Goal: Task Accomplishment & Management: Use online tool/utility

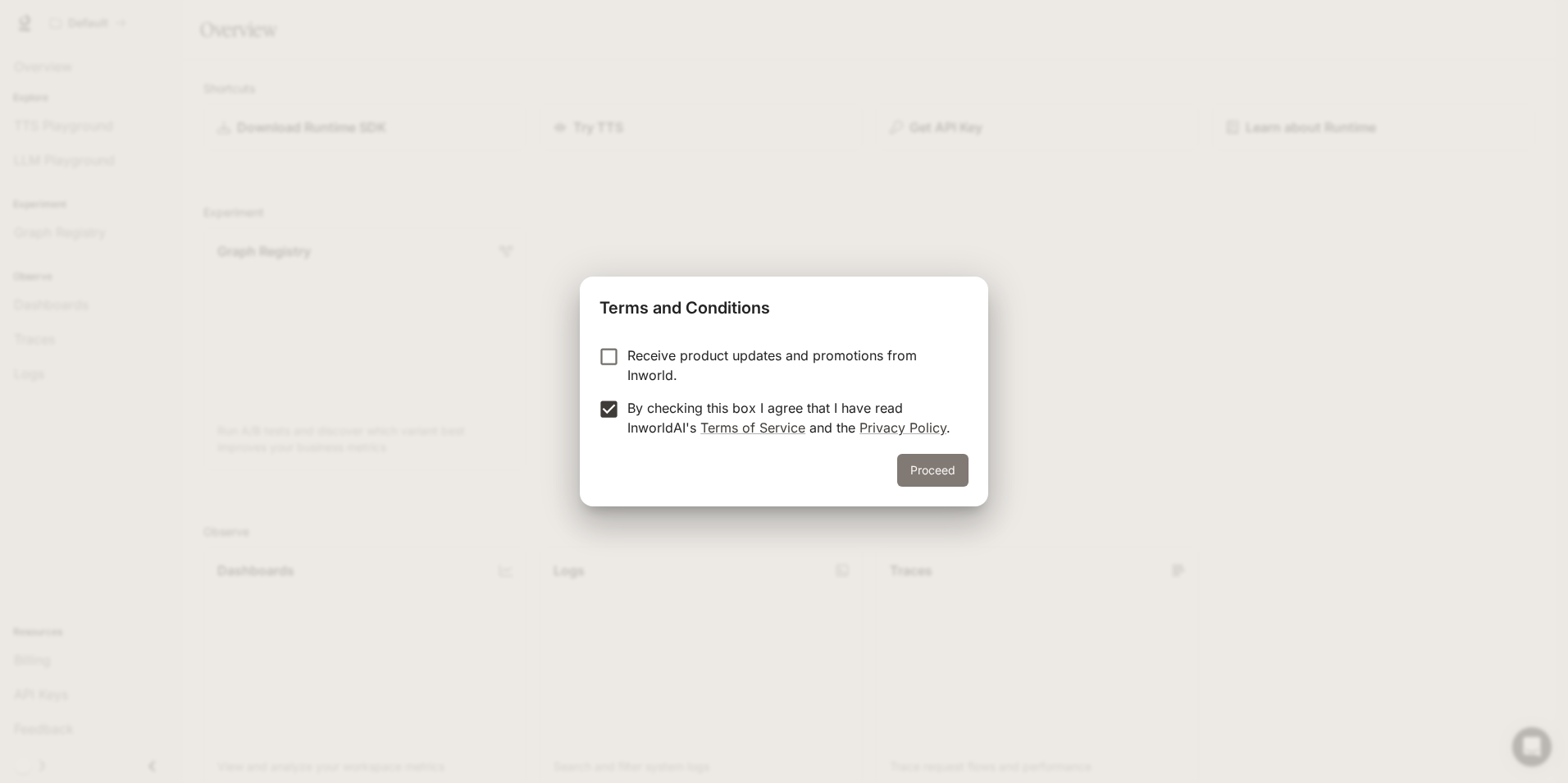
click at [919, 463] on button "Proceed" at bounding box center [932, 471] width 71 height 33
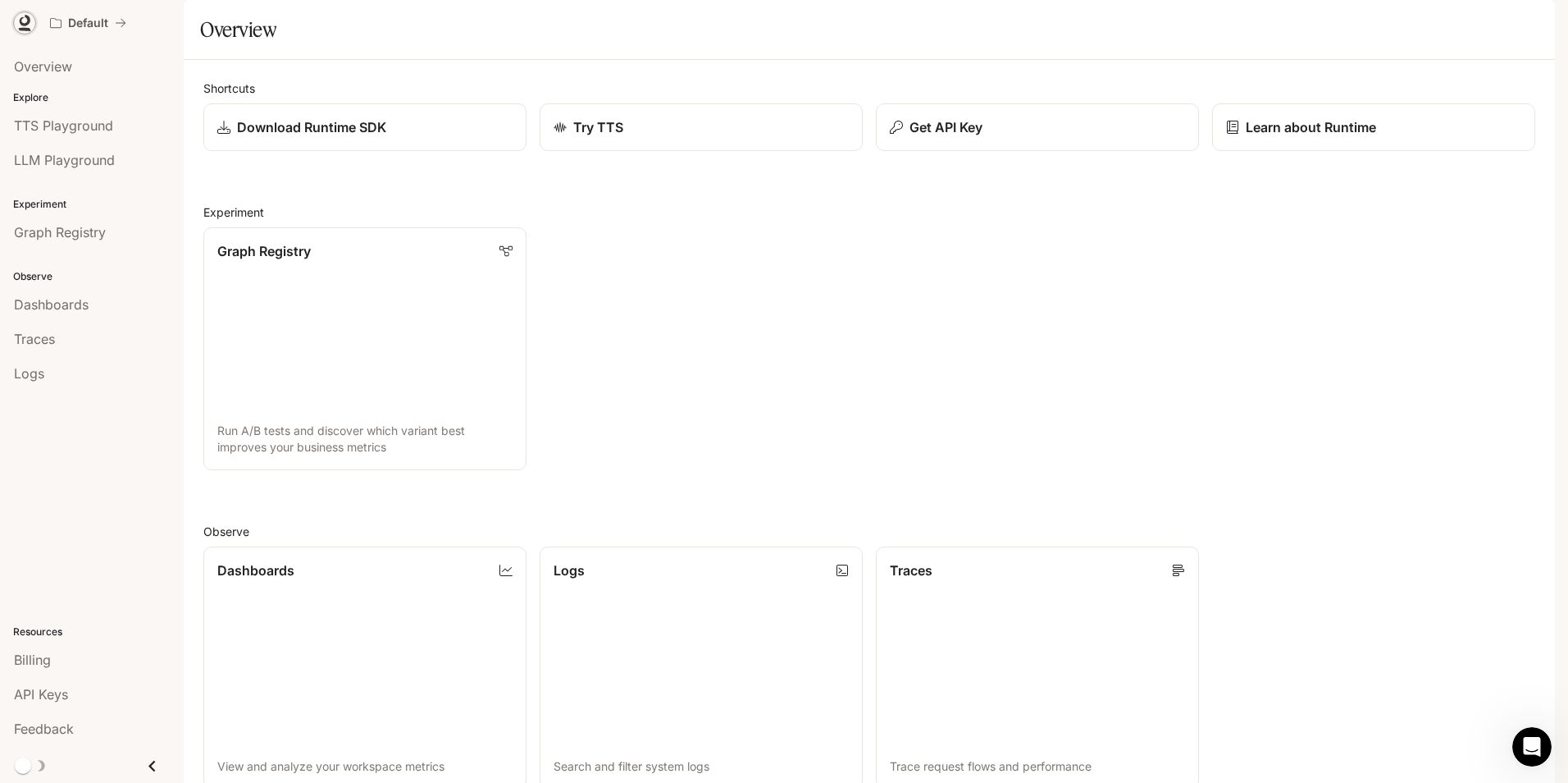
click at [29, 23] on icon at bounding box center [25, 20] width 11 height 11
click at [39, 660] on span "Billing" at bounding box center [32, 659] width 37 height 19
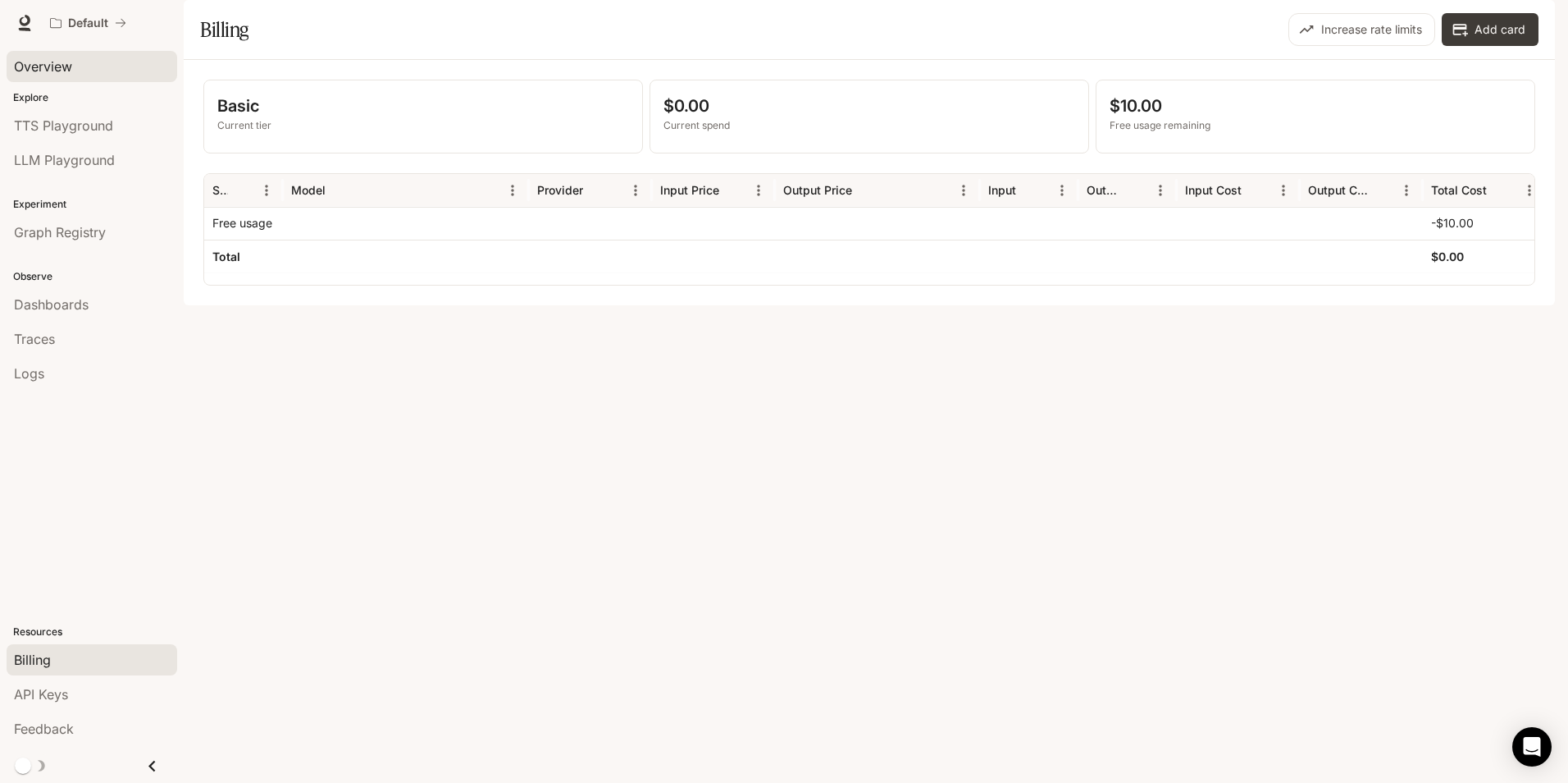
click at [42, 69] on span "Overview" at bounding box center [43, 66] width 58 height 19
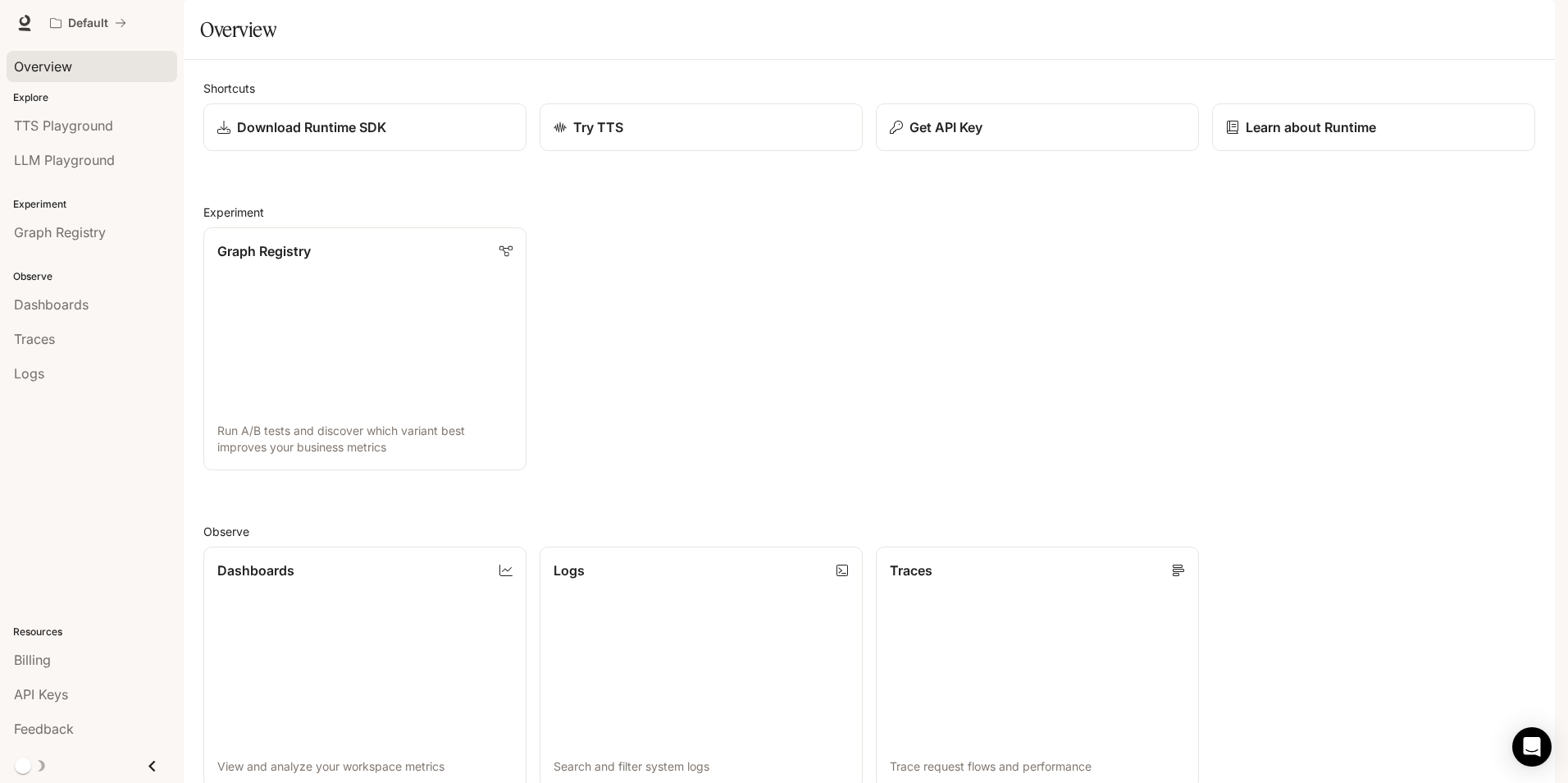
scroll to position [82, 0]
click at [310, 350] on link "Graph Registry Run A/B tests and discover which variant best improves your busi…" at bounding box center [364, 349] width 326 height 244
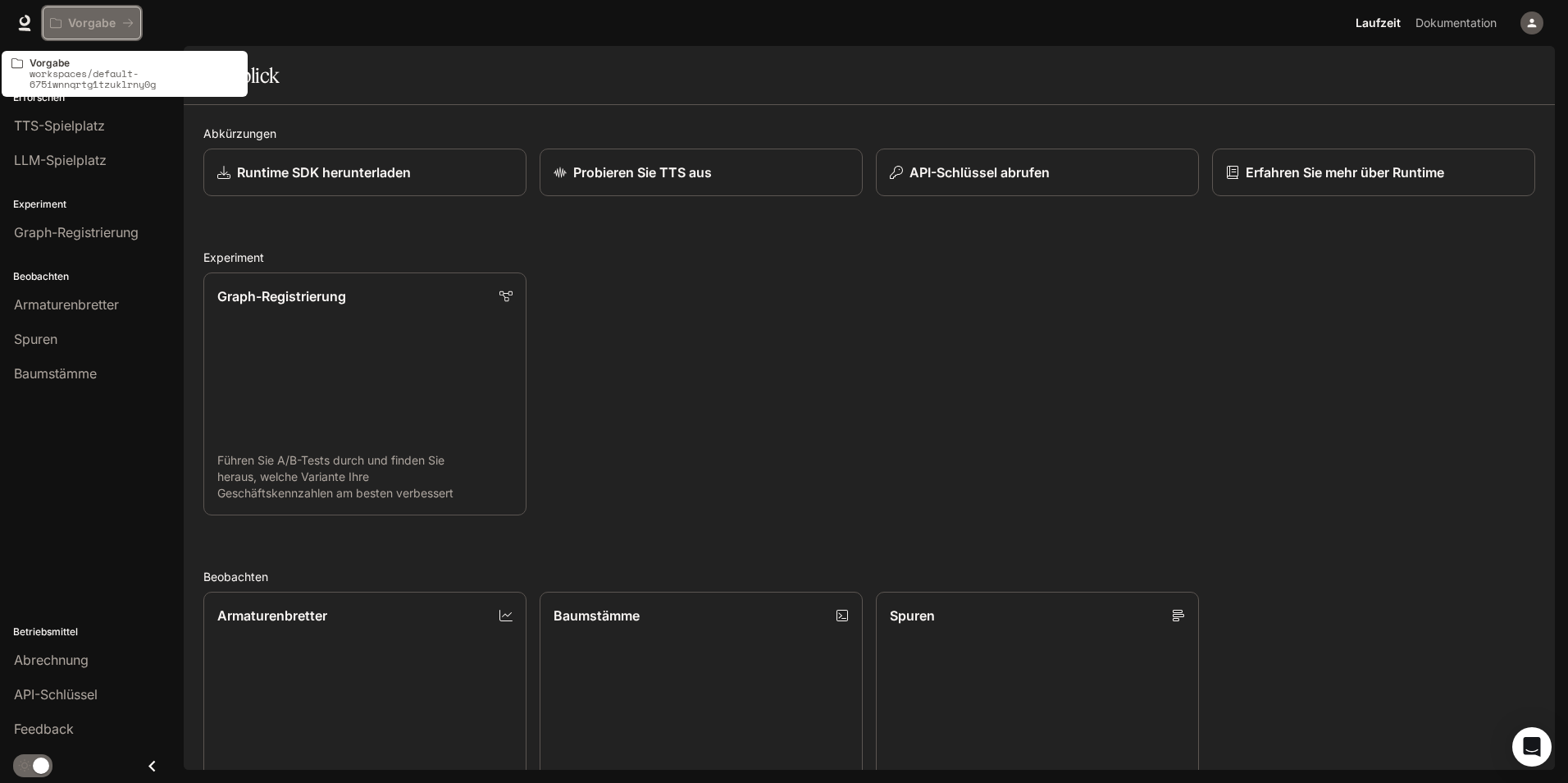
click at [81, 21] on p "Vorgabe" at bounding box center [91, 23] width 47 height 14
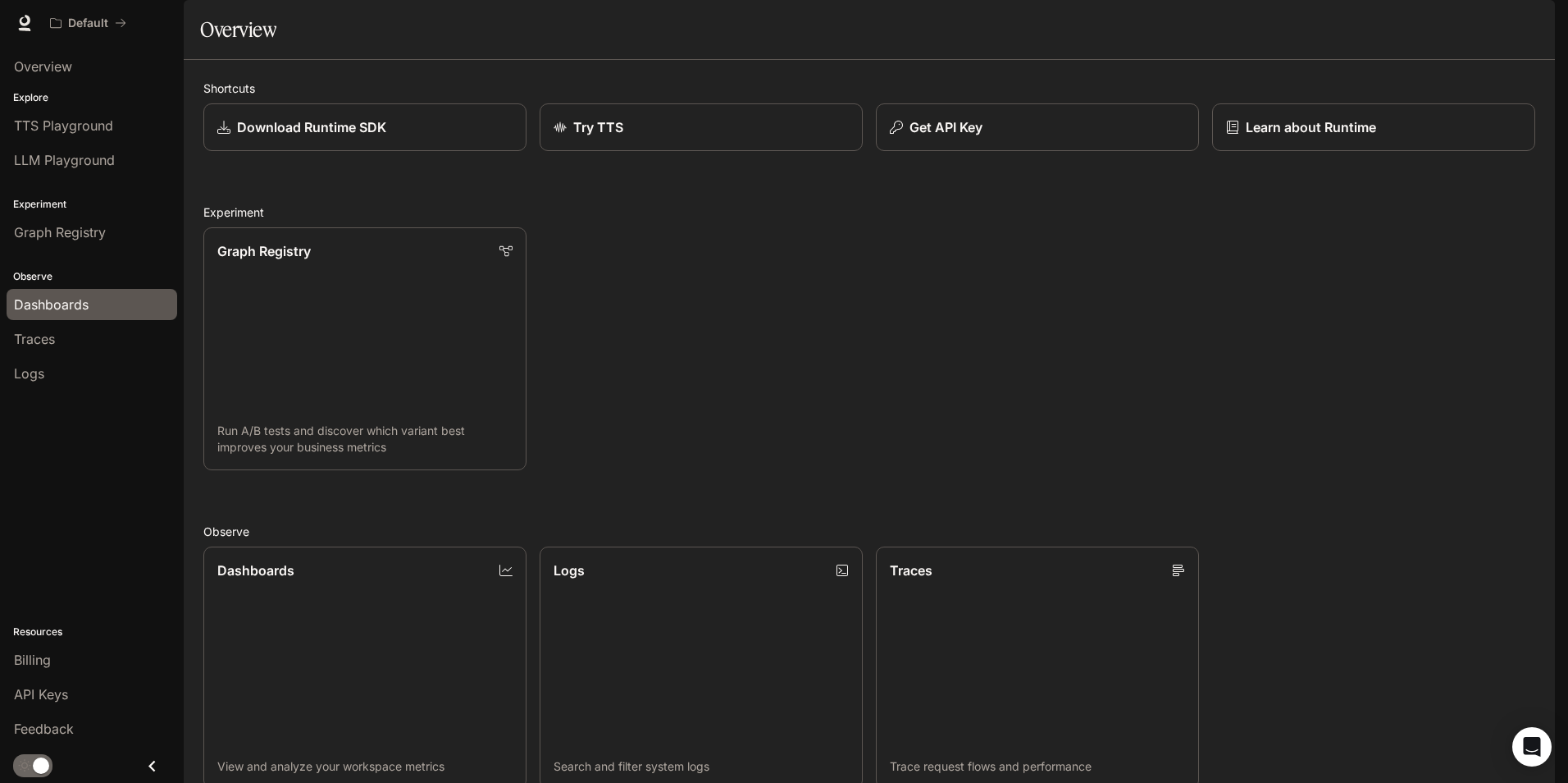
click at [56, 310] on span "Dashboards" at bounding box center [51, 304] width 75 height 19
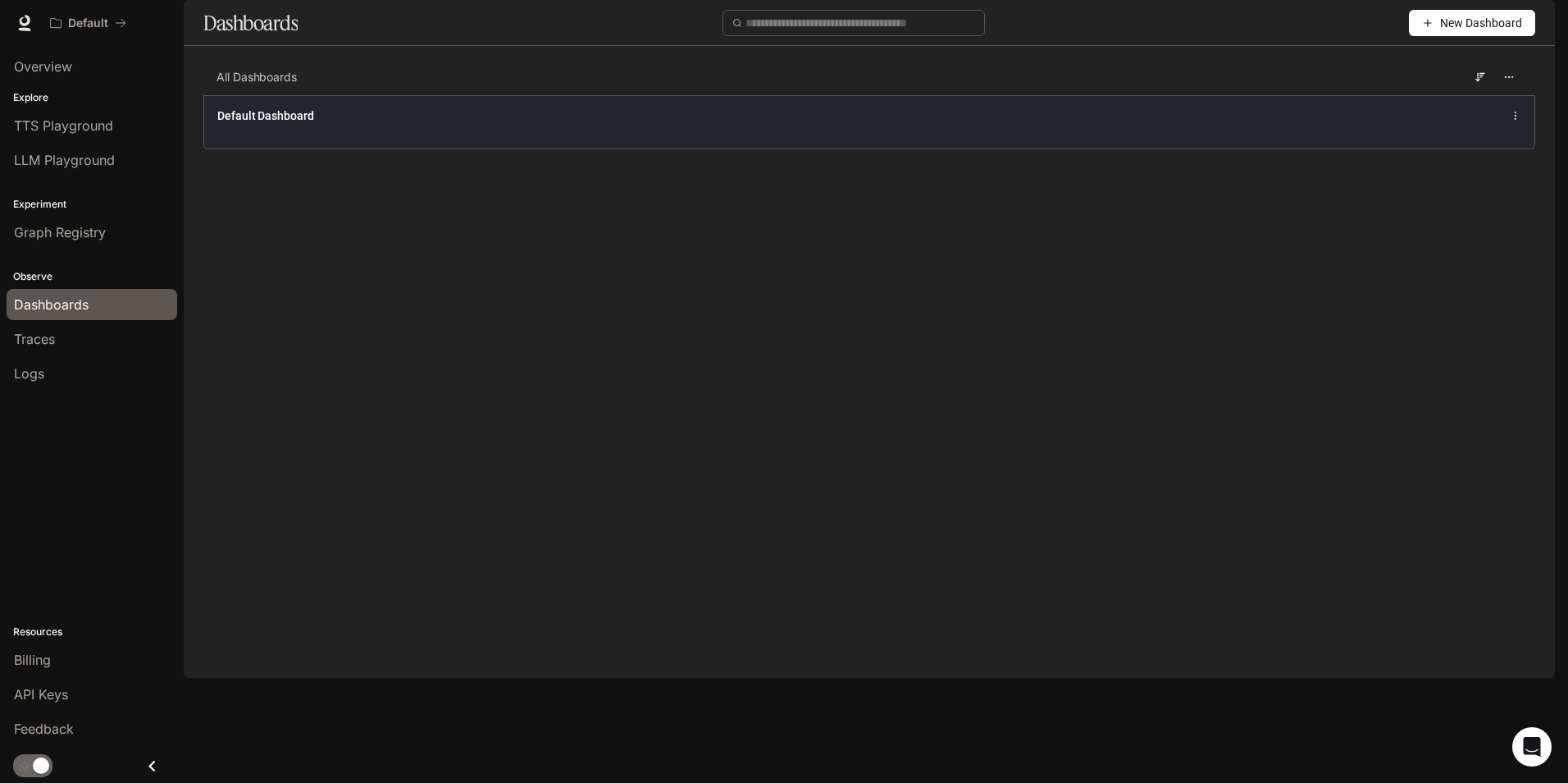
click at [270, 124] on span "Default Dashboard" at bounding box center [265, 116] width 97 height 17
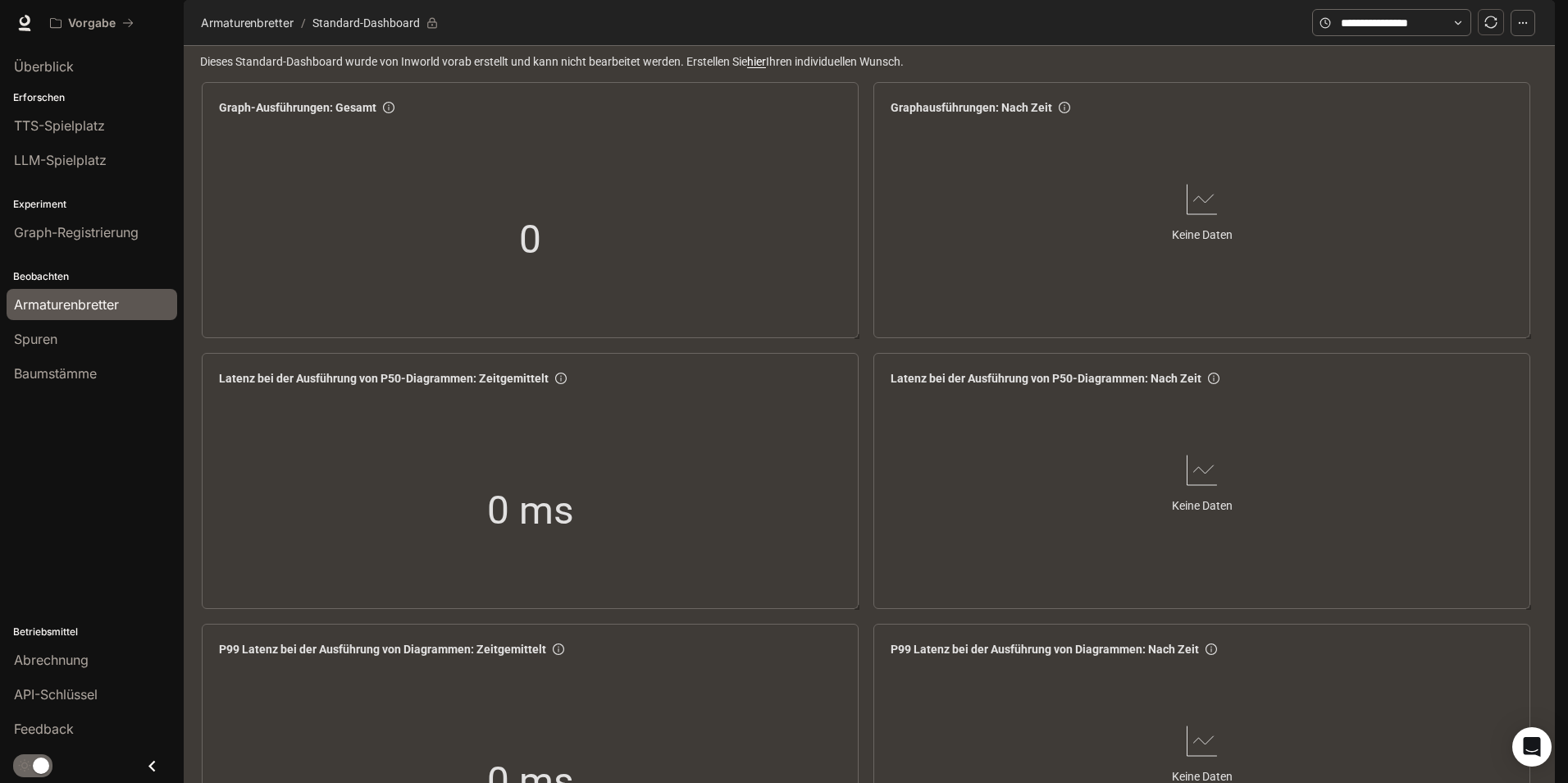
click at [763, 68] on link "hier" at bounding box center [757, 61] width 18 height 13
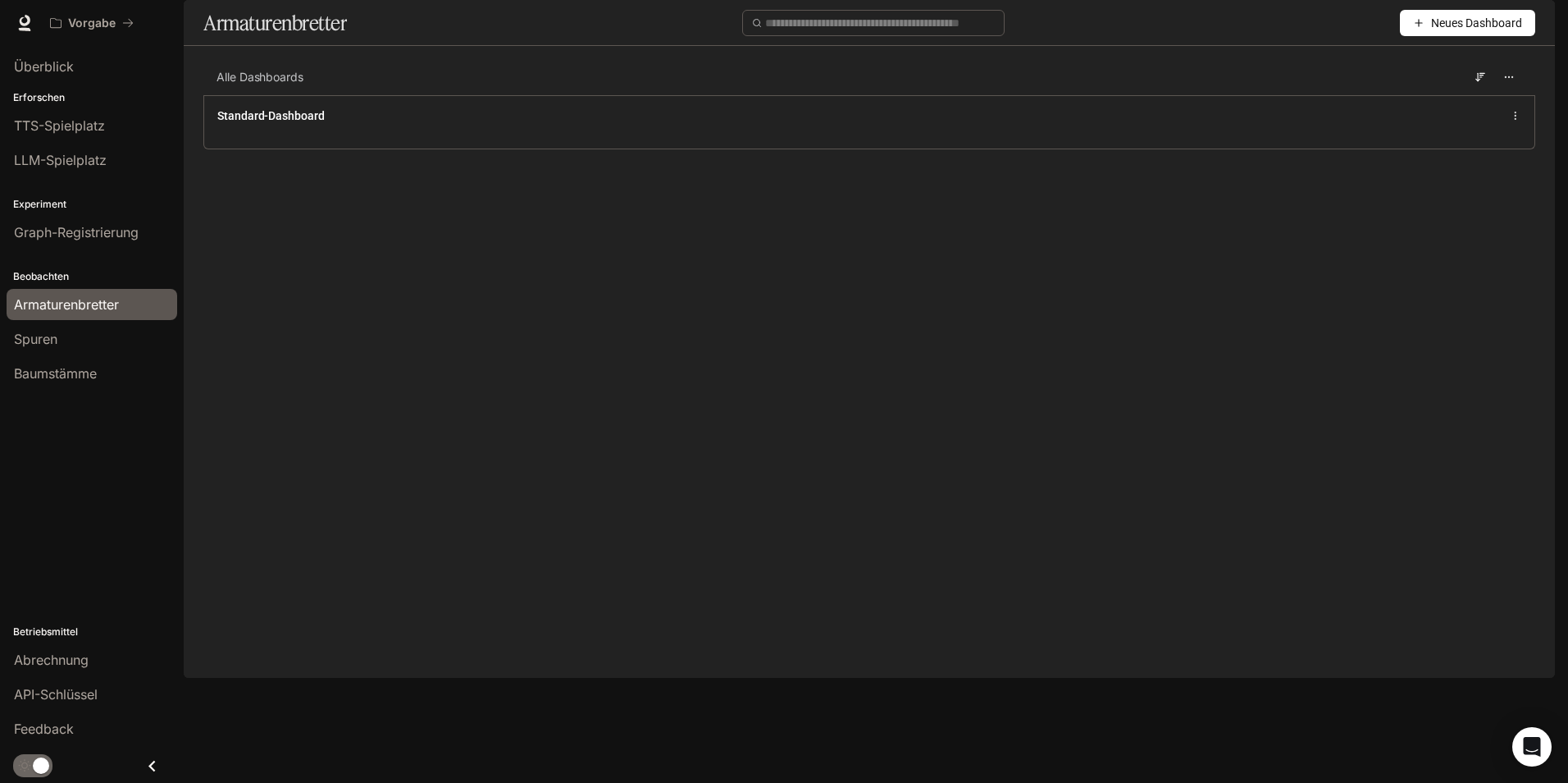
click at [1465, 32] on span "Neues Dashboard" at bounding box center [1477, 23] width 91 height 18
click at [1448, 99] on font "Dashboard erstellen" at bounding box center [1454, 104] width 102 height 18
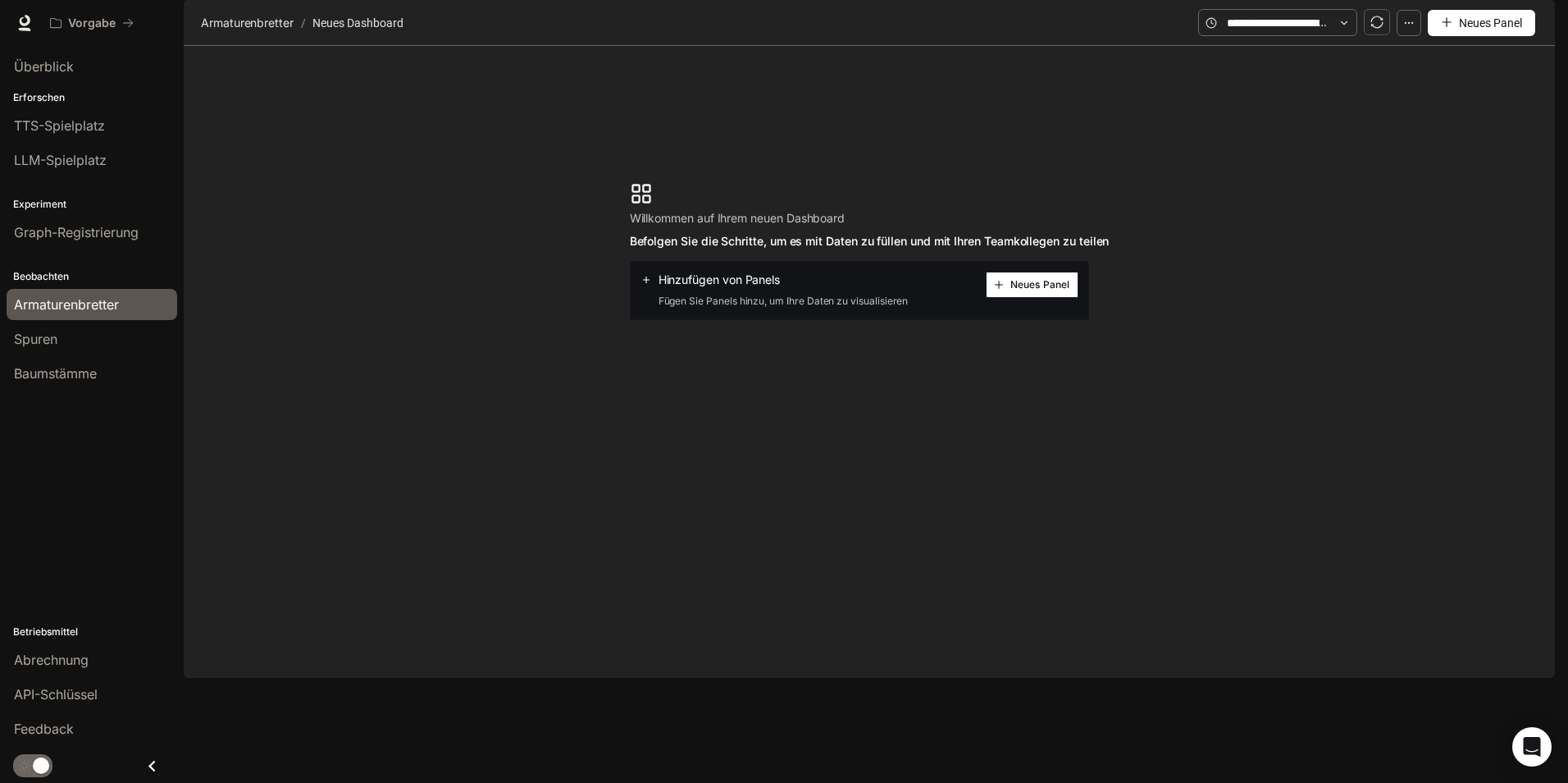
click at [742, 288] on span "Hinzufügen von Panels" at bounding box center [720, 280] width 122 height 17
click at [715, 310] on span "Fügen Sie Panels hinzu, um Ihre Daten zu visualisieren" at bounding box center [774, 301] width 268 height 17
click at [1025, 288] on span "Neues Panel" at bounding box center [1039, 285] width 59 height 8
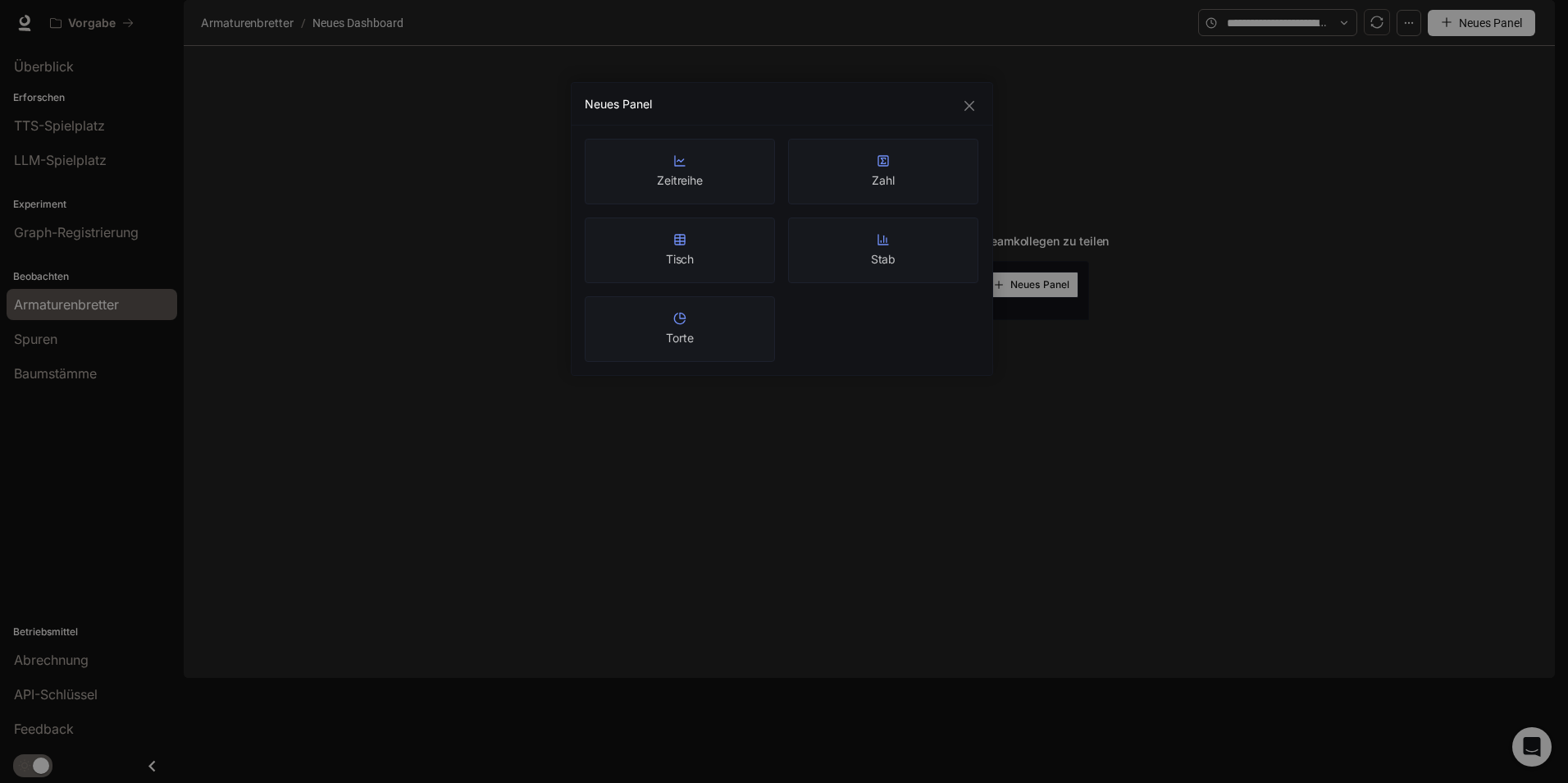
click at [997, 442] on div "Neues Panel Zeitreihe Zahl Tisch Stab Torte" at bounding box center [784, 391] width 1568 height 783
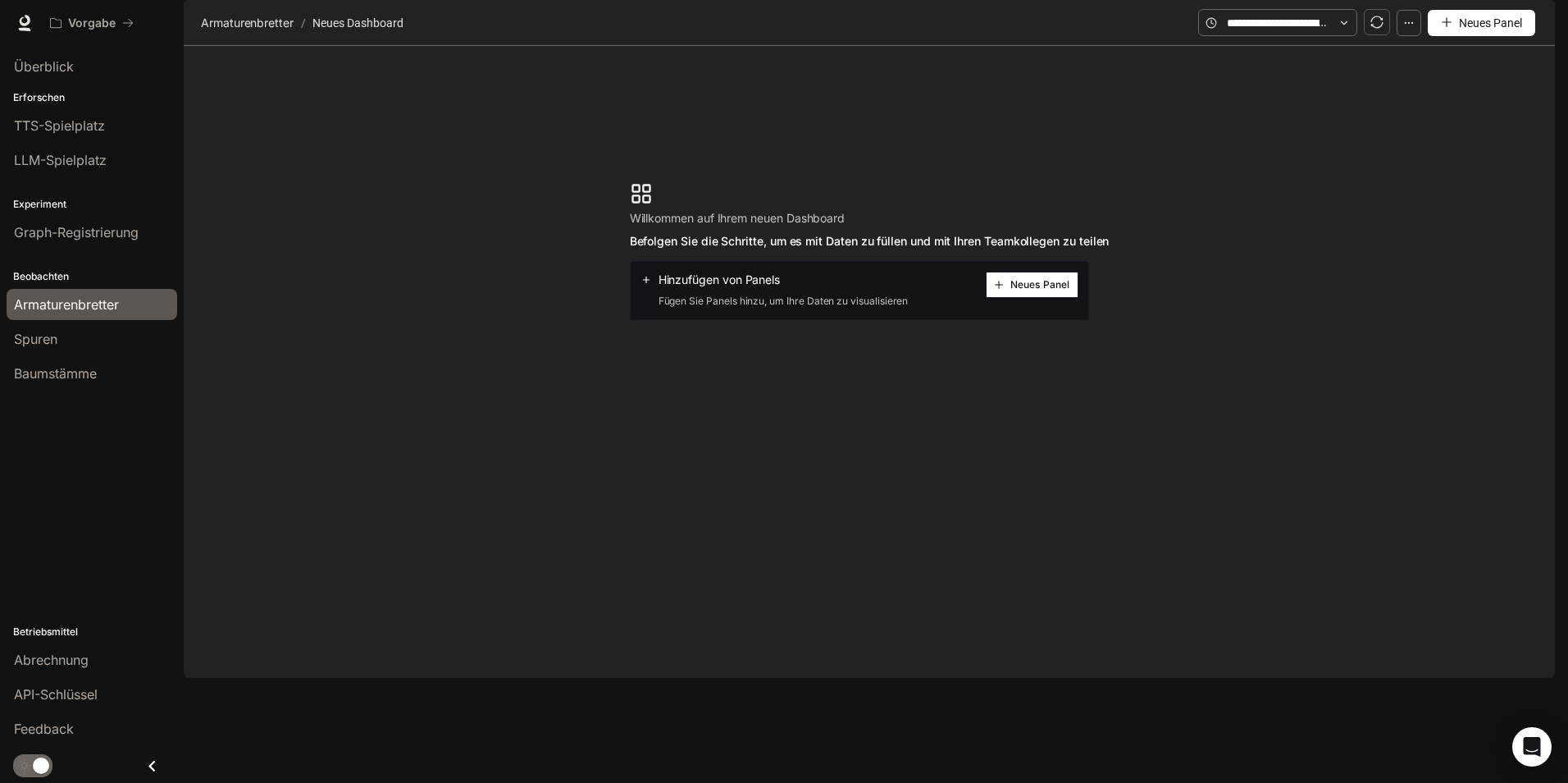
click at [645, 283] on icon at bounding box center [646, 279] width 6 height 6
click at [1042, 288] on span "Neues Panel" at bounding box center [1039, 285] width 59 height 8
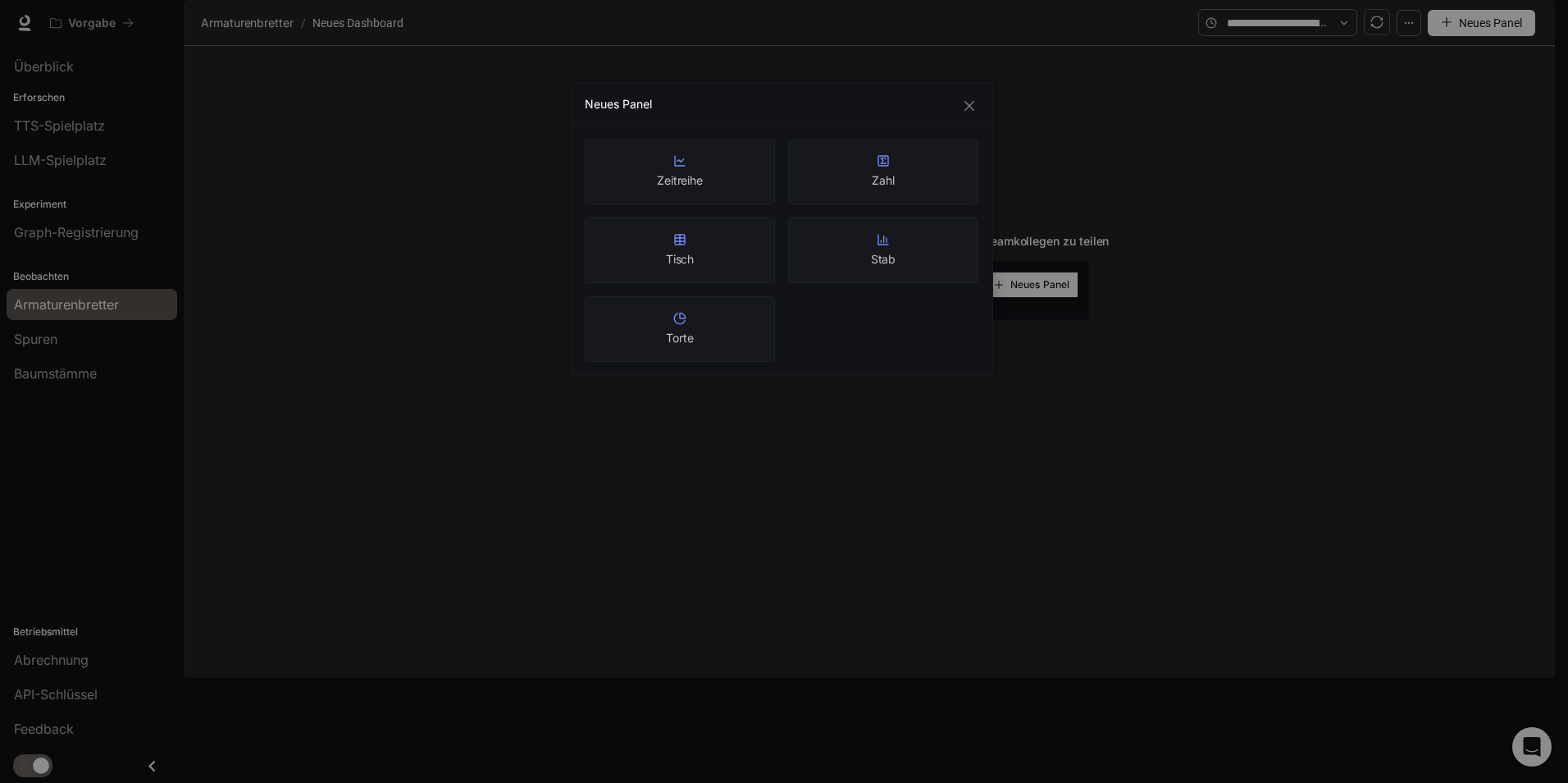
click at [1182, 442] on div "Neues Panel Zeitreihe Zahl Tisch Stab Torte" at bounding box center [784, 391] width 1568 height 783
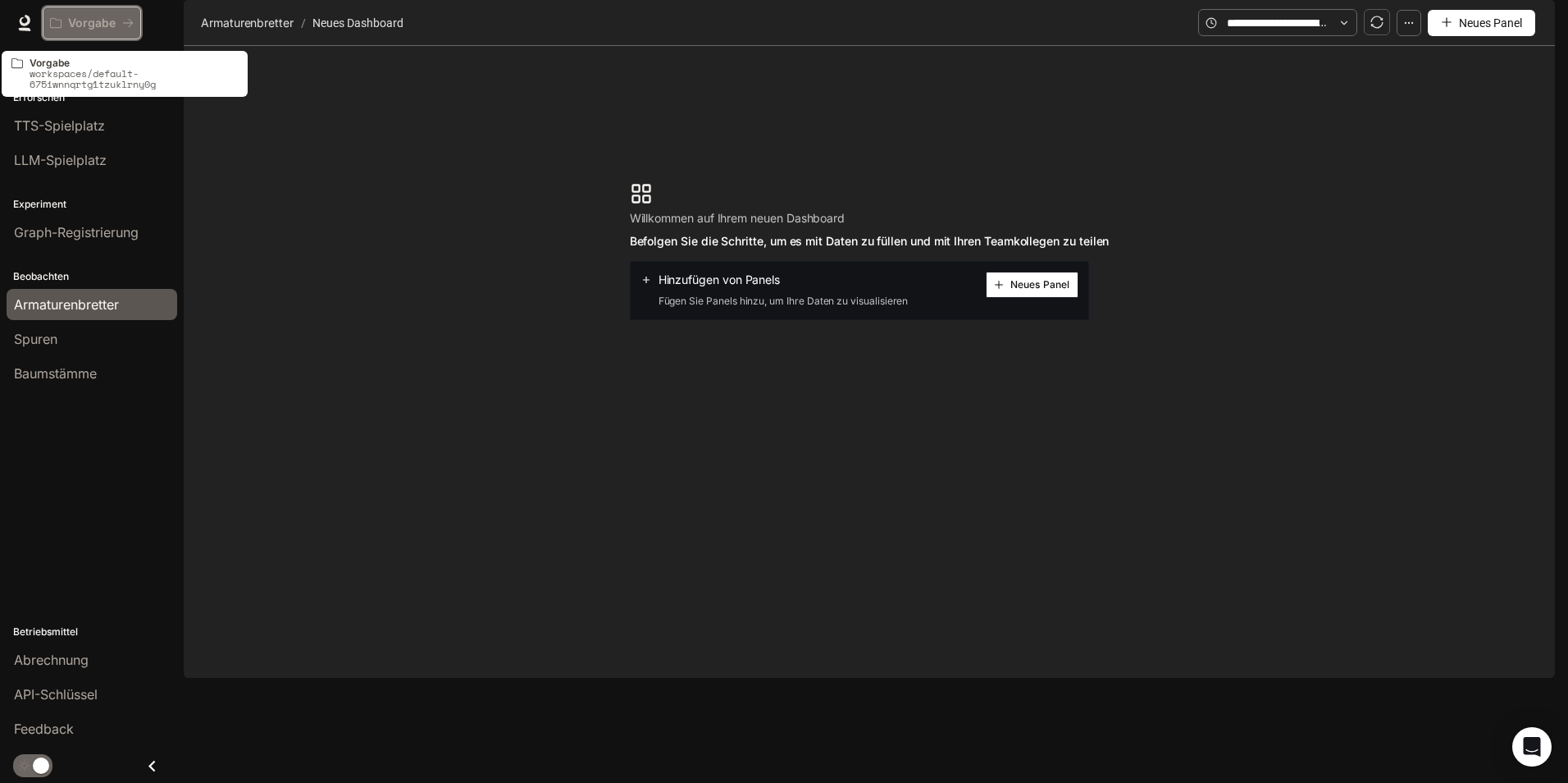
click at [88, 24] on p "Vorgabe" at bounding box center [91, 23] width 47 height 14
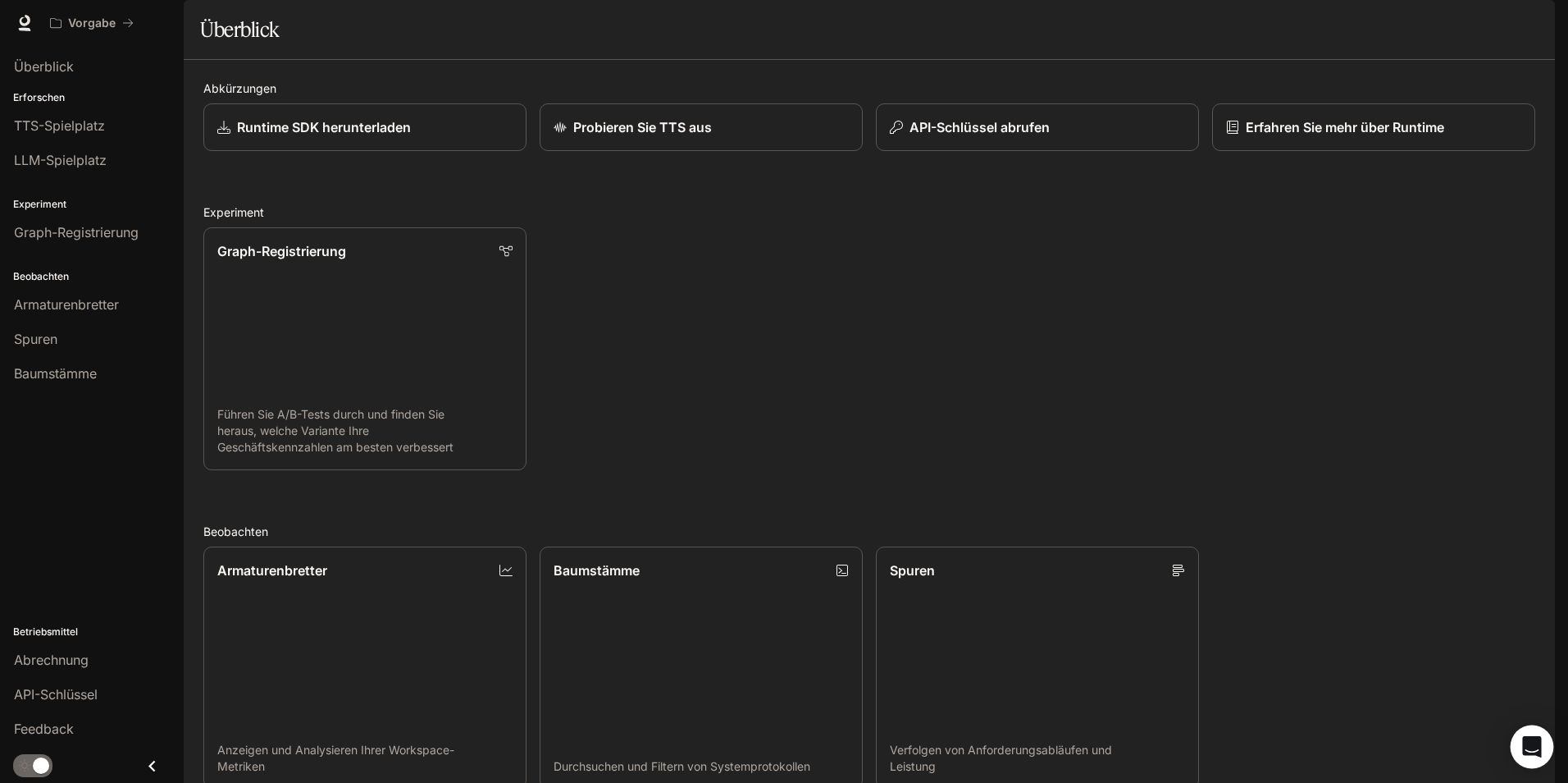
click at [1527, 745] on icon "Öffnen Sie den Intercom Messenger" at bounding box center [1531, 746] width 18 height 21
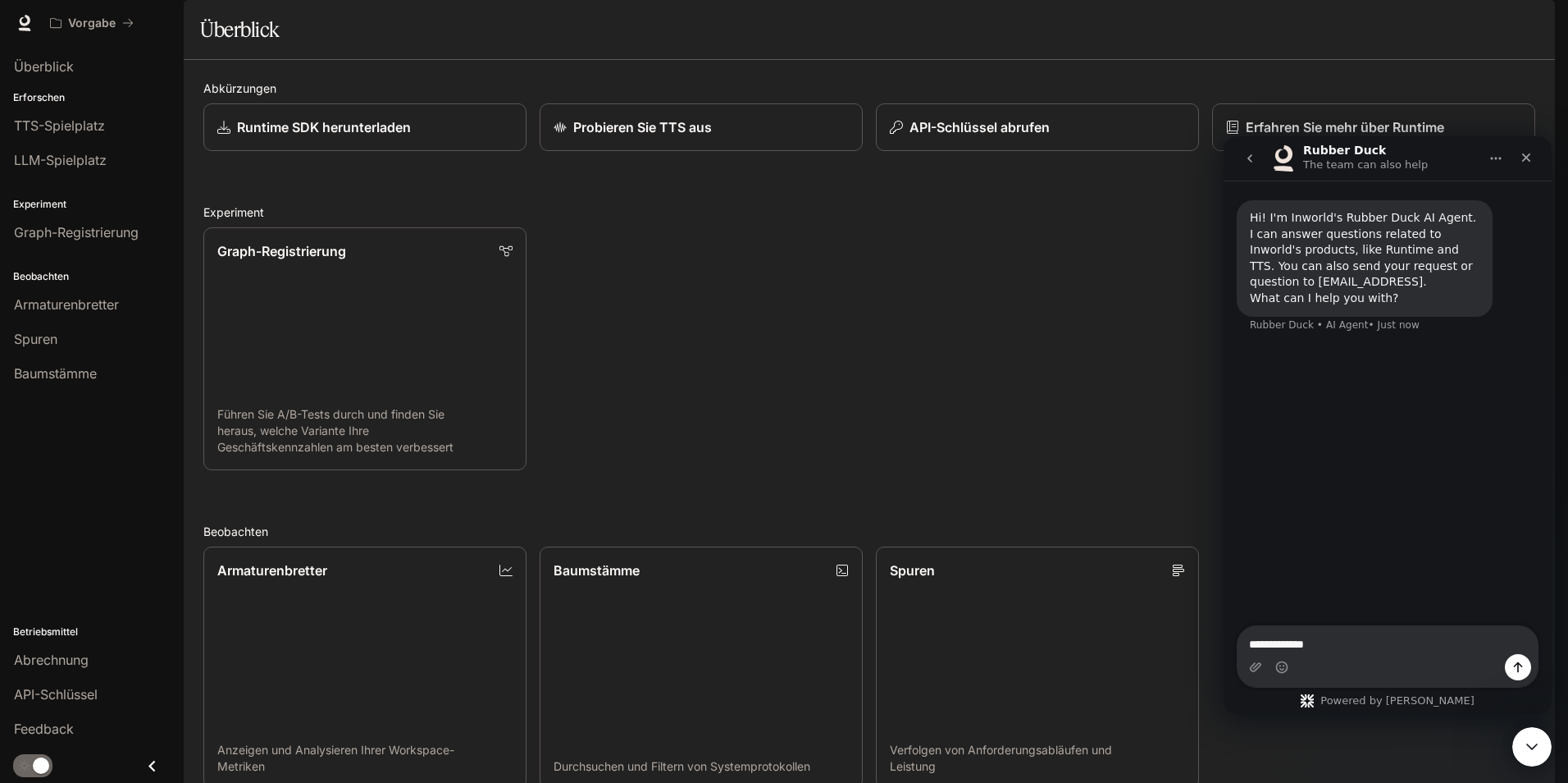
type textarea "**********"
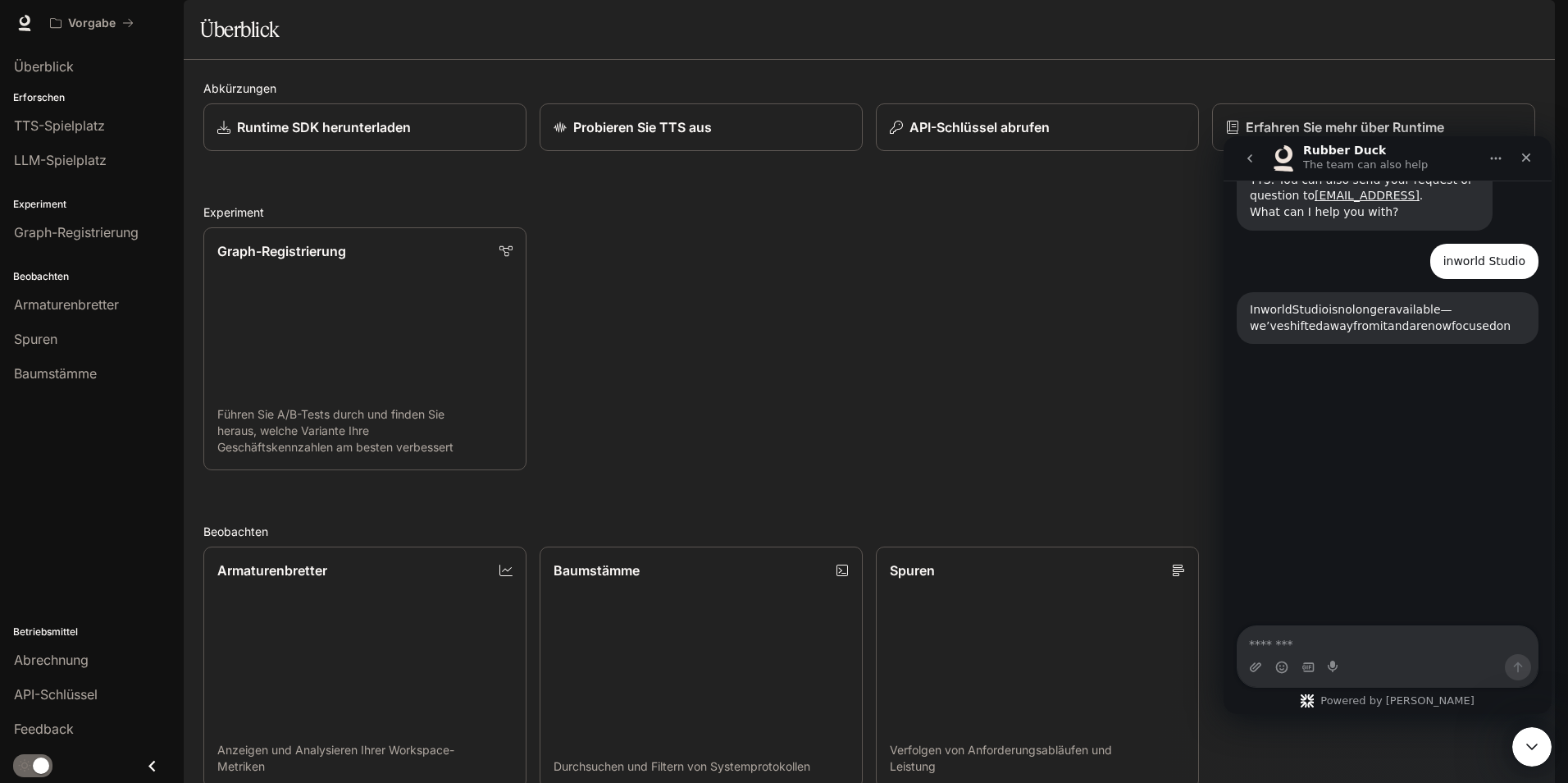
scroll to position [153, 0]
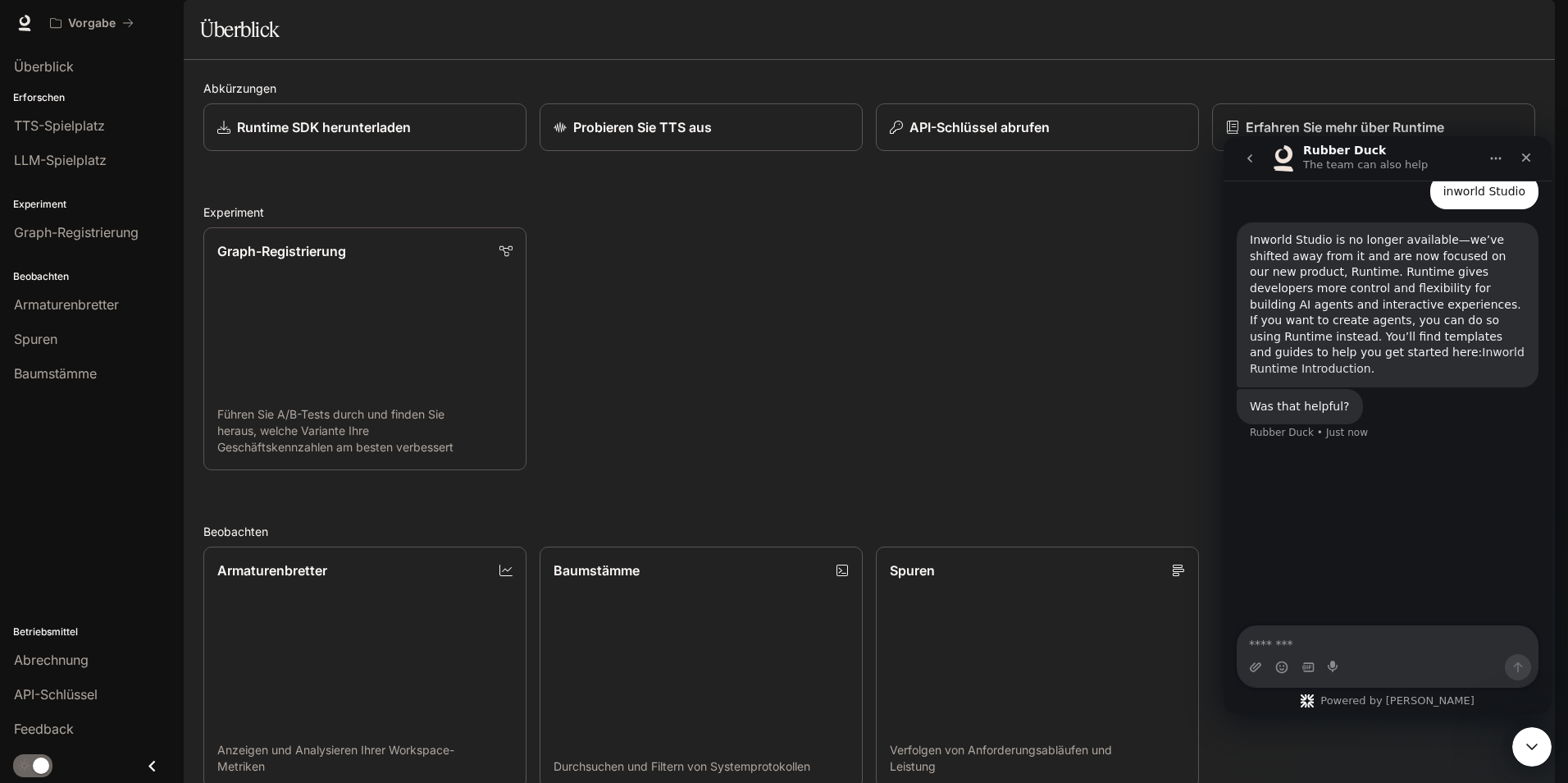
click at [1309, 353] on link "Inworld Runtime Introduction" at bounding box center [1387, 361] width 274 height 30
